Goal: Transaction & Acquisition: Purchase product/service

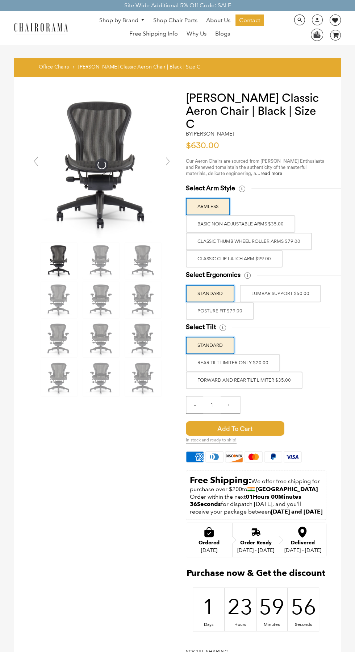
click at [254, 320] on label "POSTURE FIT $79.00" at bounding box center [220, 310] width 68 height 17
click at [0, 0] on input "POSTURE FIT $79.00" at bounding box center [0, 0] width 0 height 0
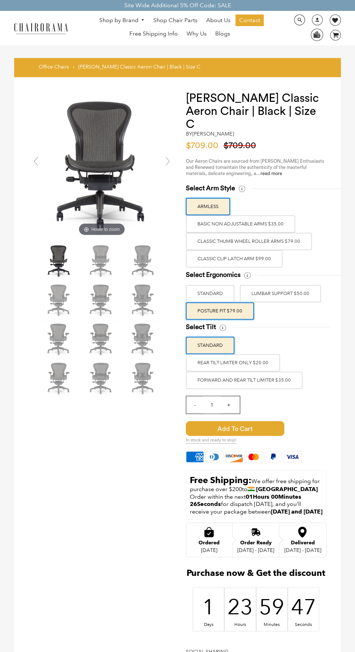
click at [312, 250] on label "Classic Thumb Wheel Roller Arms $79.00" at bounding box center [249, 241] width 126 height 17
click at [0, 0] on input "Classic Thumb Wheel Roller Arms $79.00" at bounding box center [0, 0] width 0 height 0
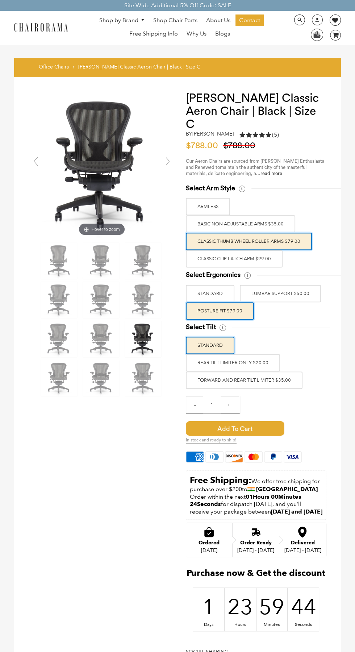
click at [303, 389] on label "FORWARD AND REAR TILT LIMITER $35.00" at bounding box center [244, 380] width 117 height 17
click at [0, 0] on input "FORWARD AND REAR TILT LIMITER $35.00" at bounding box center [0, 0] width 0 height 0
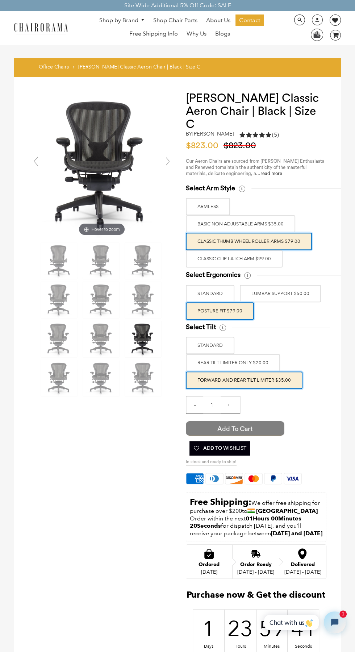
click at [280, 436] on span "Add to Cart" at bounding box center [235, 428] width 99 height 15
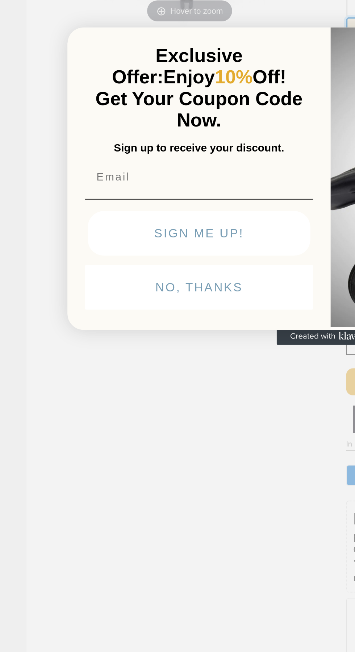
click at [128, 379] on button "NO, THANKS" at bounding box center [107, 378] width 123 height 24
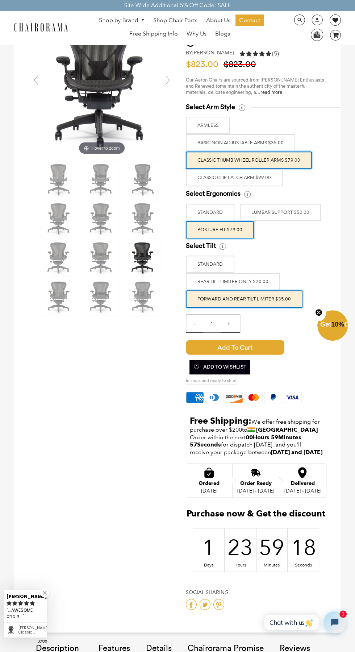
scroll to position [63, 0]
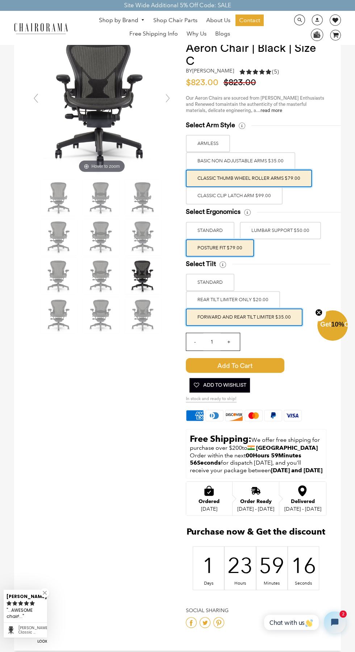
click at [341, 322] on span "10%" at bounding box center [337, 324] width 13 height 7
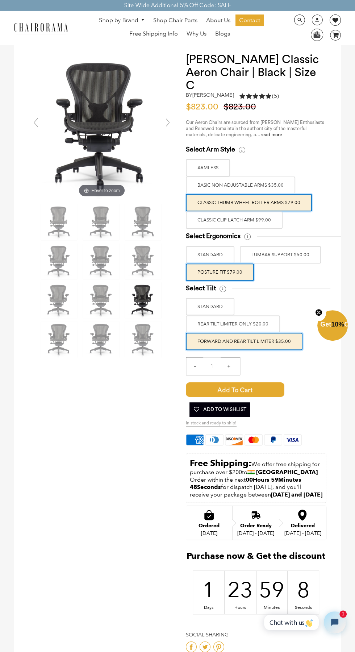
scroll to position [41, 0]
